Goal: Find specific page/section: Find specific page/section

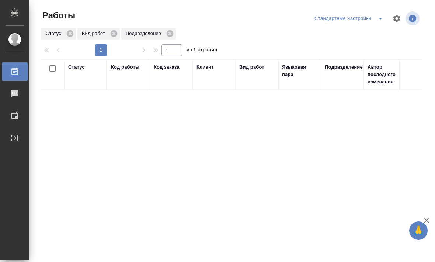
click at [84, 67] on div "Статус" at bounding box center [76, 66] width 17 height 7
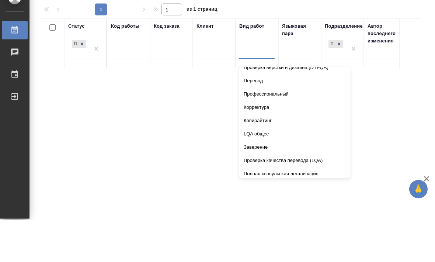
scroll to position [24, 0]
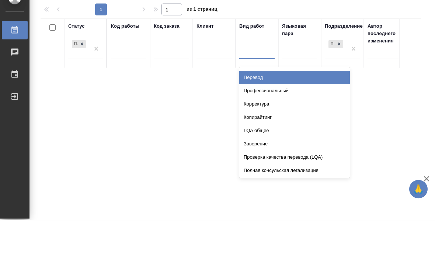
click at [277, 112] on div "Перевод" at bounding box center [294, 118] width 111 height 13
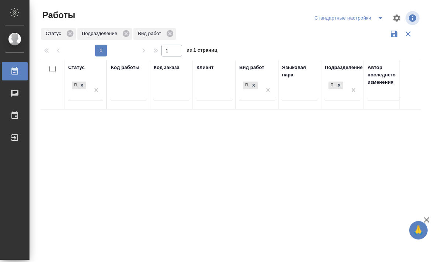
click at [347, 64] on div "Подразделение" at bounding box center [344, 67] width 38 height 7
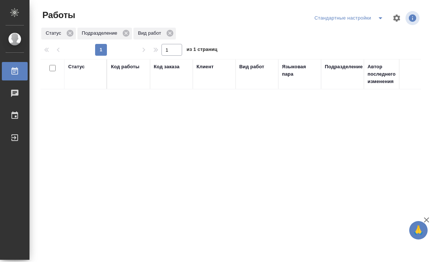
click at [342, 63] on div "Подразделение" at bounding box center [344, 66] width 38 height 7
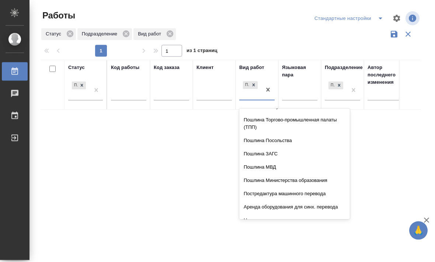
scroll to position [387, 0]
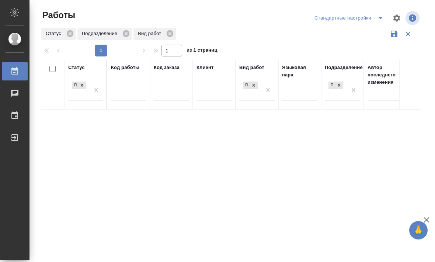
click at [226, 89] on div "Статус Подбор Код работы Код заказа Клиент Вид работ Перевод Языковая пара Подр…" at bounding box center [231, 192] width 380 height 265
click at [371, 13] on div "Стандартные настройки" at bounding box center [350, 19] width 75 height 12
click at [375, 14] on span "split button" at bounding box center [380, 18] width 11 height 9
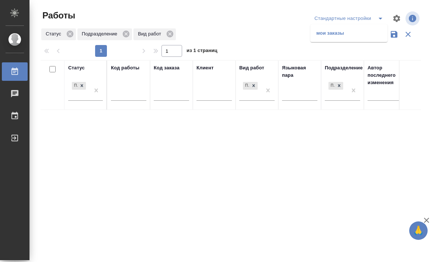
click at [340, 29] on li "мои заказы" at bounding box center [348, 33] width 77 height 12
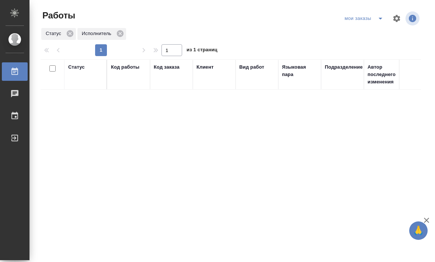
click at [363, 21] on div "мои заказы" at bounding box center [365, 19] width 45 height 12
click at [365, 17] on div "мои заказы" at bounding box center [365, 19] width 45 height 12
click at [359, 19] on div "мои заказы" at bounding box center [365, 19] width 45 height 12
click at [364, 17] on div "мои заказы" at bounding box center [365, 19] width 45 height 12
click at [373, 15] on button "split button" at bounding box center [380, 19] width 15 height 12
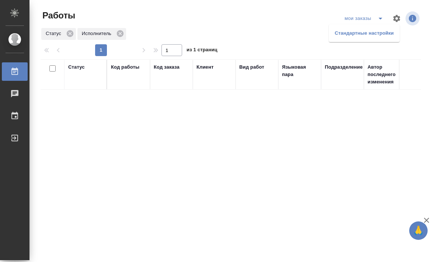
click at [359, 33] on li "Стандартные настройки" at bounding box center [364, 33] width 71 height 12
click at [77, 66] on div "Статус" at bounding box center [76, 66] width 17 height 7
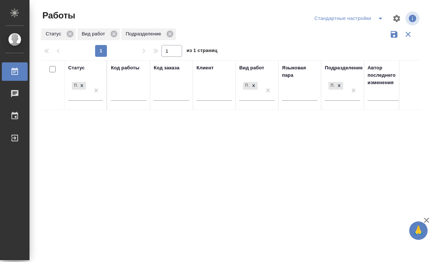
click at [80, 70] on div "Статус" at bounding box center [76, 67] width 17 height 7
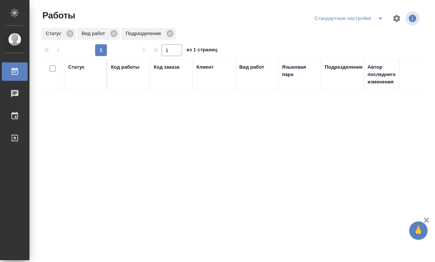
click at [370, 18] on div "Стандартные настройки" at bounding box center [350, 19] width 75 height 12
click at [365, 19] on div "Стандартные настройки" at bounding box center [350, 19] width 75 height 12
click at [370, 17] on div "Стандартные настройки" at bounding box center [350, 19] width 75 height 12
click at [376, 17] on icon "split button" at bounding box center [380, 18] width 9 height 9
click at [354, 33] on li "мои заказы" at bounding box center [348, 33] width 77 height 12
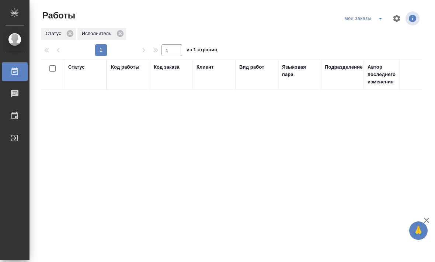
click at [352, 17] on div "мои заказы" at bounding box center [365, 19] width 45 height 12
click at [354, 18] on div "мои заказы" at bounding box center [365, 19] width 45 height 12
click at [362, 18] on div "мои заказы" at bounding box center [365, 19] width 45 height 12
click at [378, 16] on icon "split button" at bounding box center [380, 18] width 9 height 9
click at [355, 36] on li "Стандартные настройки" at bounding box center [364, 33] width 71 height 12
